Goal: Information Seeking & Learning: Learn about a topic

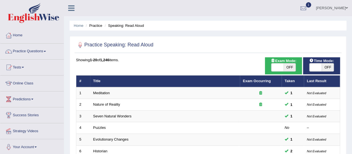
scroll to position [28, 0]
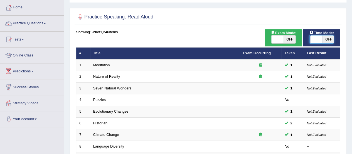
drag, startPoint x: 319, startPoint y: 42, endPoint x: 328, endPoint y: 42, distance: 9.2
click at [323, 42] on span at bounding box center [317, 39] width 12 height 8
checkbox input "true"
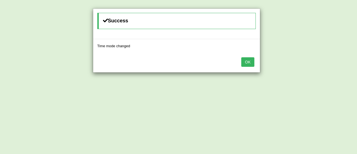
click at [249, 64] on button "OK" at bounding box center [247, 61] width 13 height 9
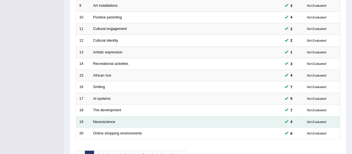
scroll to position [213, 0]
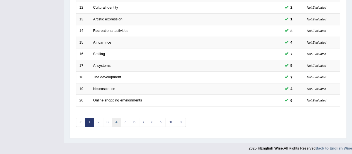
click at [118, 122] on link "4" at bounding box center [116, 121] width 9 height 9
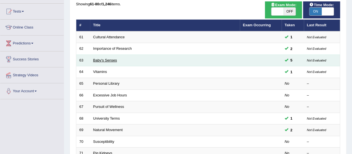
click at [107, 59] on link "Baby's Senses" at bounding box center [105, 60] width 24 height 4
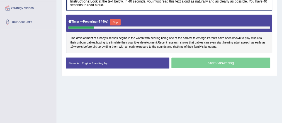
scroll to position [121, 0]
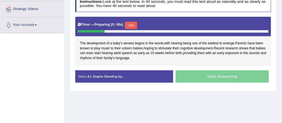
drag, startPoint x: 344, startPoint y: 0, endPoint x: 188, endPoint y: 91, distance: 181.3
click at [188, 91] on div "Home Practice Speaking: Read Aloud Baby's Senses * Remember to use the device C…" at bounding box center [173, 18] width 218 height 279
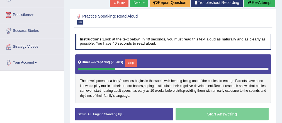
scroll to position [77, 0]
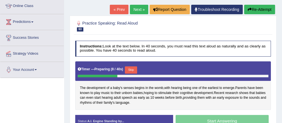
click at [269, 9] on button "Re-Attempt" at bounding box center [259, 9] width 31 height 9
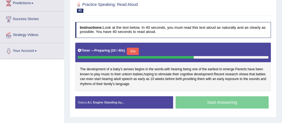
scroll to position [51, 0]
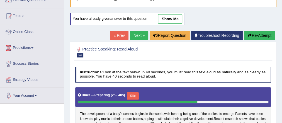
click at [256, 36] on button "Re-Attempt" at bounding box center [259, 35] width 31 height 9
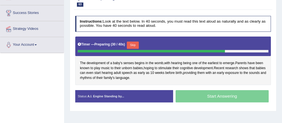
scroll to position [76, 0]
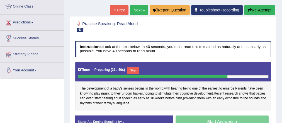
click at [259, 10] on button "Re-Attempt" at bounding box center [259, 9] width 31 height 9
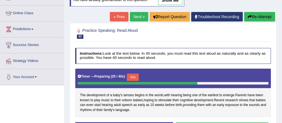
scroll to position [56, 0]
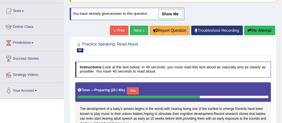
click at [251, 26] on button "Re-Attempt" at bounding box center [259, 30] width 31 height 9
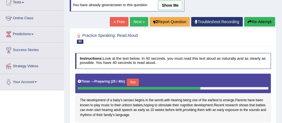
scroll to position [60, 0]
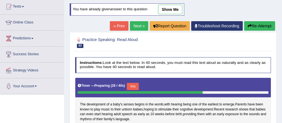
click at [262, 21] on button "Re-Attempt" at bounding box center [259, 25] width 31 height 9
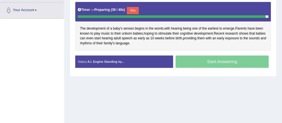
scroll to position [129, 0]
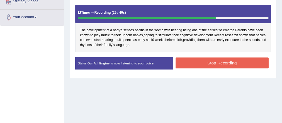
click at [201, 61] on button "Stop Recording" at bounding box center [222, 62] width 93 height 11
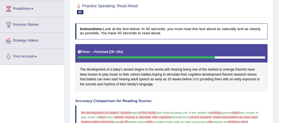
scroll to position [40, 0]
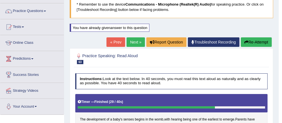
drag, startPoint x: 131, startPoint y: 48, endPoint x: 131, endPoint y: 44, distance: 3.7
click at [131, 43] on link "Next »" at bounding box center [135, 41] width 18 height 9
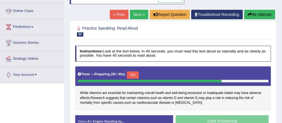
scroll to position [67, 0]
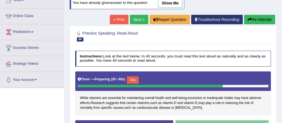
click at [264, 21] on button "Re-Attempt" at bounding box center [259, 19] width 31 height 9
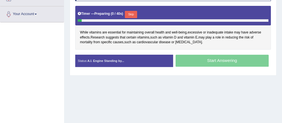
scroll to position [140, 0]
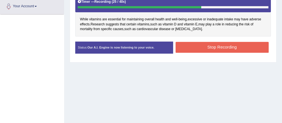
click at [216, 49] on button "Stop Recording" at bounding box center [222, 47] width 93 height 11
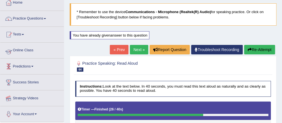
scroll to position [21, 0]
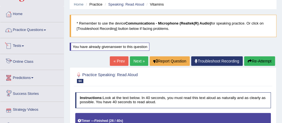
click at [39, 32] on link "Practice Questions" at bounding box center [32, 29] width 64 height 14
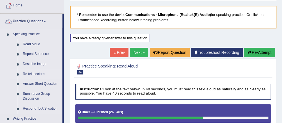
scroll to position [43, 0]
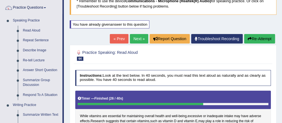
drag, startPoint x: 41, startPoint y: 80, endPoint x: 55, endPoint y: 84, distance: 15.2
click at [41, 80] on link "Summarize Group Discussion" at bounding box center [41, 82] width 42 height 15
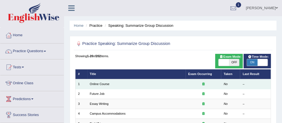
scroll to position [45, 0]
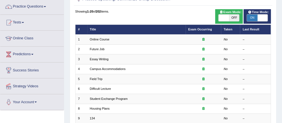
drag, startPoint x: 250, startPoint y: 18, endPoint x: 267, endPoint y: 20, distance: 17.1
click at [245, 17] on div "Time Mode: ON OFF" at bounding box center [257, 16] width 27 height 14
click at [265, 20] on div "Practice Speaking: Summarize Group Discussion Time Mode: ON OFF Exam Mode: ON O…" at bounding box center [173, 125] width 207 height 268
drag, startPoint x: 265, startPoint y: 20, endPoint x: 253, endPoint y: 19, distance: 12.0
click at [254, 20] on div "ON OFF" at bounding box center [262, 17] width 31 height 7
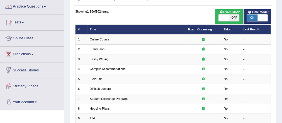
checkbox input "false"
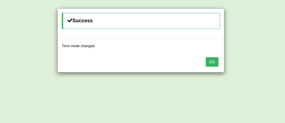
click at [213, 60] on button "OK" at bounding box center [212, 61] width 13 height 9
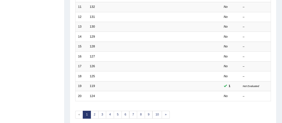
scroll to position [178, 0]
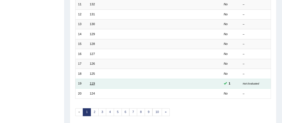
click at [93, 82] on link "119" at bounding box center [92, 83] width 5 height 3
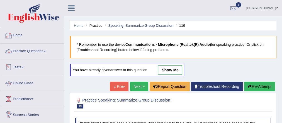
click at [36, 52] on link "Practice Questions" at bounding box center [32, 50] width 64 height 14
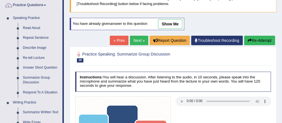
scroll to position [67, 0]
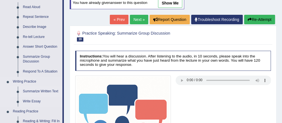
click at [37, 89] on link "Summarize Written Text" at bounding box center [41, 91] width 42 height 10
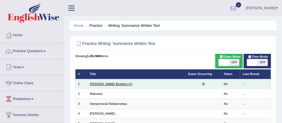
click at [98, 84] on link "[PERSON_NAME] Brothers (C)" at bounding box center [111, 83] width 43 height 3
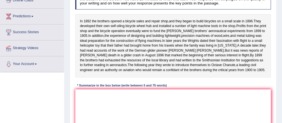
scroll to position [89, 0]
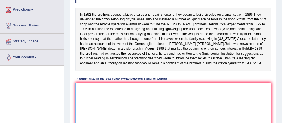
click at [104, 98] on textarea at bounding box center [173, 105] width 196 height 46
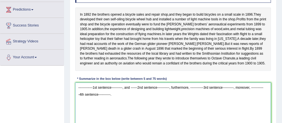
type textarea "-------------1st sentence----------, and ------2nd sentence-----------, further…"
drag, startPoint x: 113, startPoint y: 103, endPoint x: 66, endPoint y: 93, distance: 48.0
click at [66, 93] on div "Home Practice Writing: Summarize Written Text [PERSON_NAME] Brothers (C) Next »…" at bounding box center [173, 50] width 218 height 279
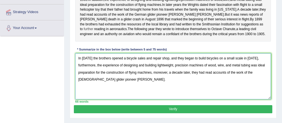
scroll to position [124, 0]
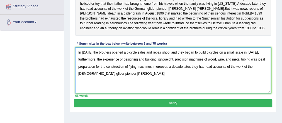
type textarea "In [DATE] the brothers opened a bicycle sales and repair shop, and they began t…"
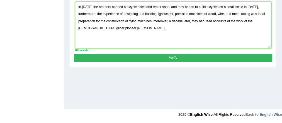
drag, startPoint x: 164, startPoint y: 64, endPoint x: 160, endPoint y: 67, distance: 5.1
click at [164, 62] on button "Verify" at bounding box center [173, 58] width 198 height 8
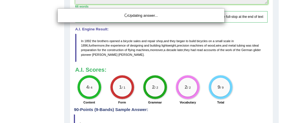
scroll to position [218, 0]
